Goal: Navigation & Orientation: Find specific page/section

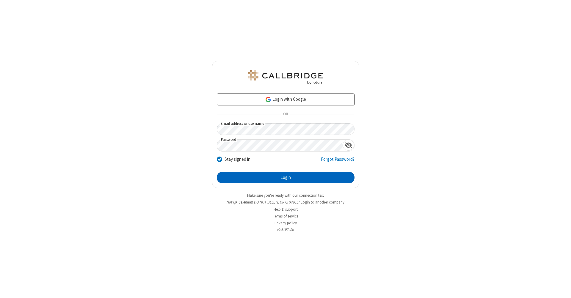
click at [286, 178] on button "Login" at bounding box center [286, 178] width 138 height 12
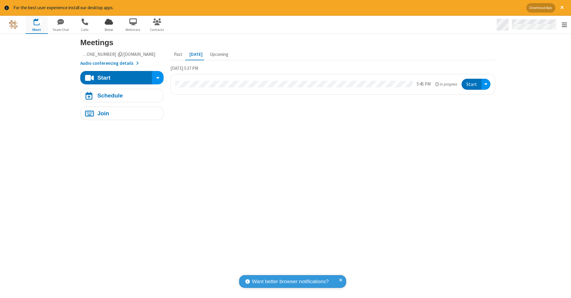
click at [565, 25] on span "Open menu" at bounding box center [564, 25] width 5 height 6
click at [109, 29] on span "Drive" at bounding box center [109, 29] width 22 height 5
